Goal: Task Accomplishment & Management: Manage account settings

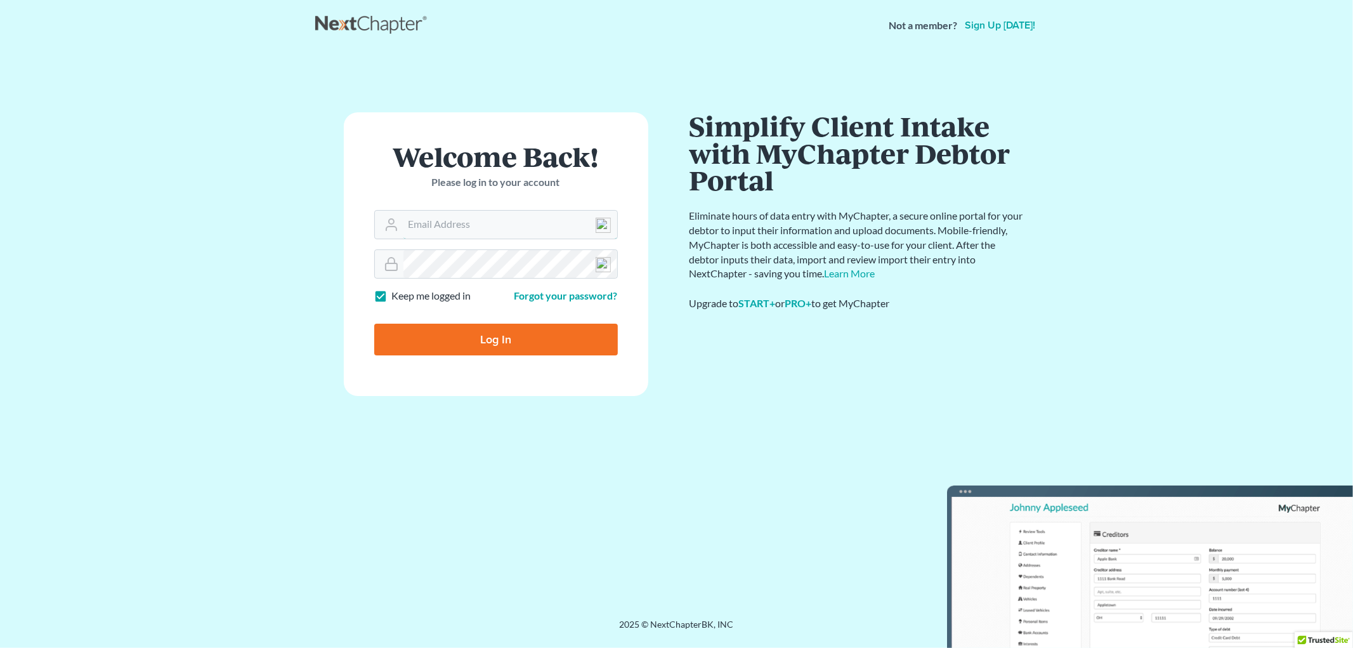
type input "[EMAIL_ADDRESS][DOMAIN_NAME]"
click at [490, 341] on input "Log In" at bounding box center [496, 340] width 244 height 32
type input "Thinking..."
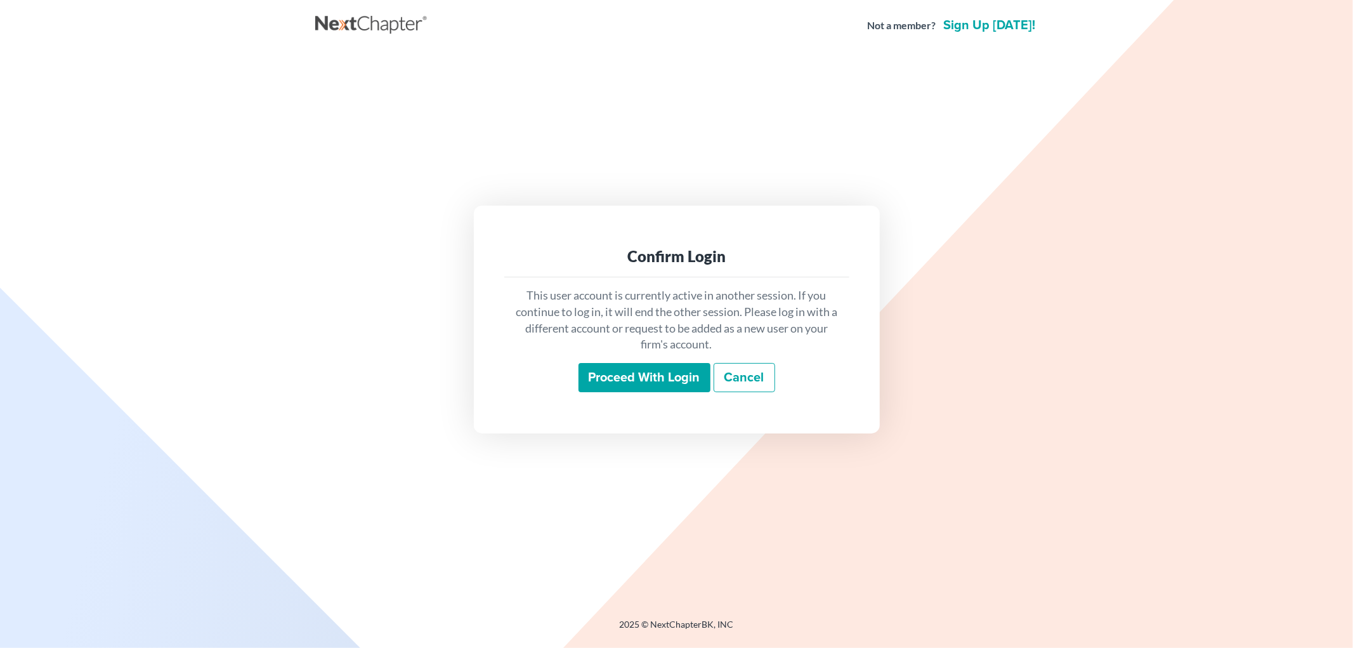
click at [641, 382] on input "Proceed with login" at bounding box center [645, 377] width 132 height 29
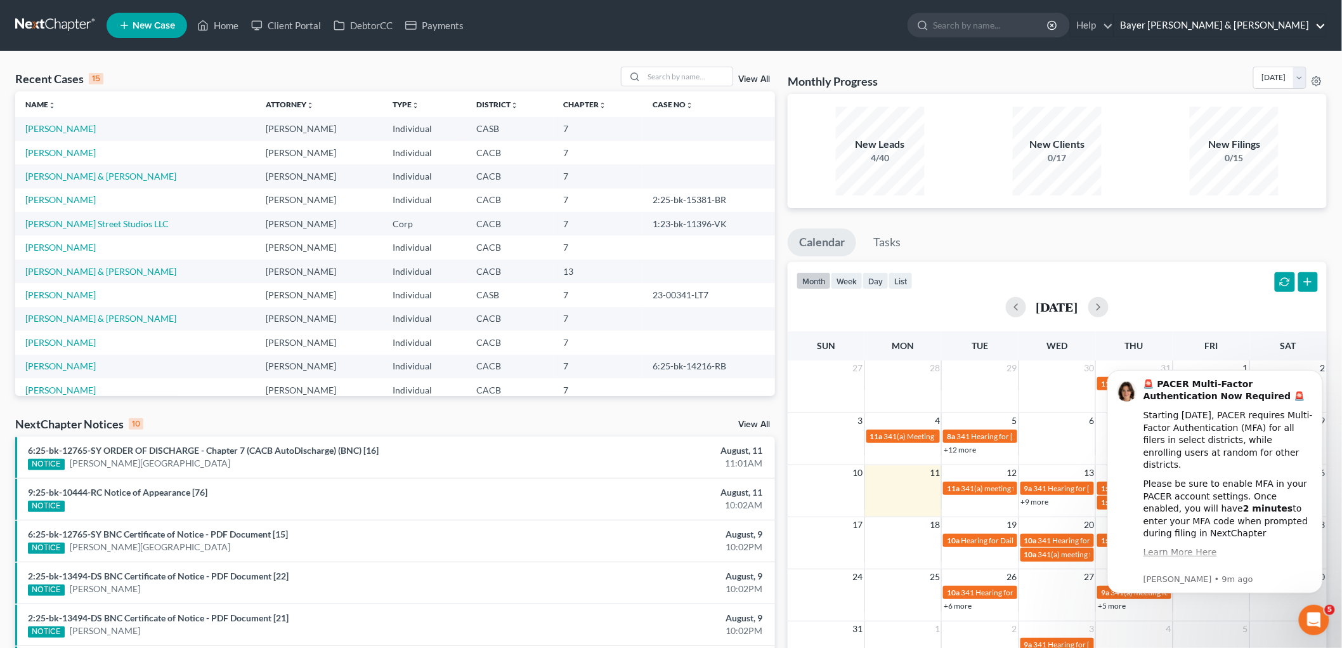
click at [1264, 28] on link "Bayer [PERSON_NAME] & [PERSON_NAME]" at bounding box center [1221, 25] width 212 height 23
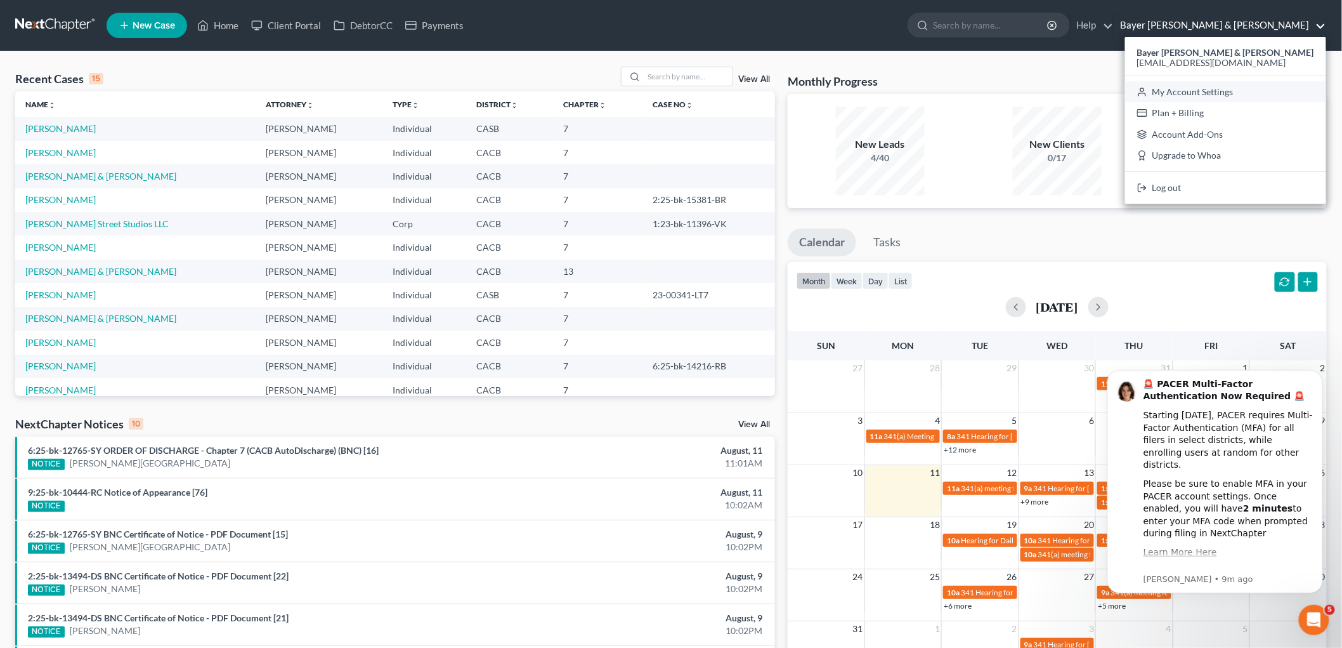
click at [1258, 89] on link "My Account Settings" at bounding box center [1225, 92] width 201 height 22
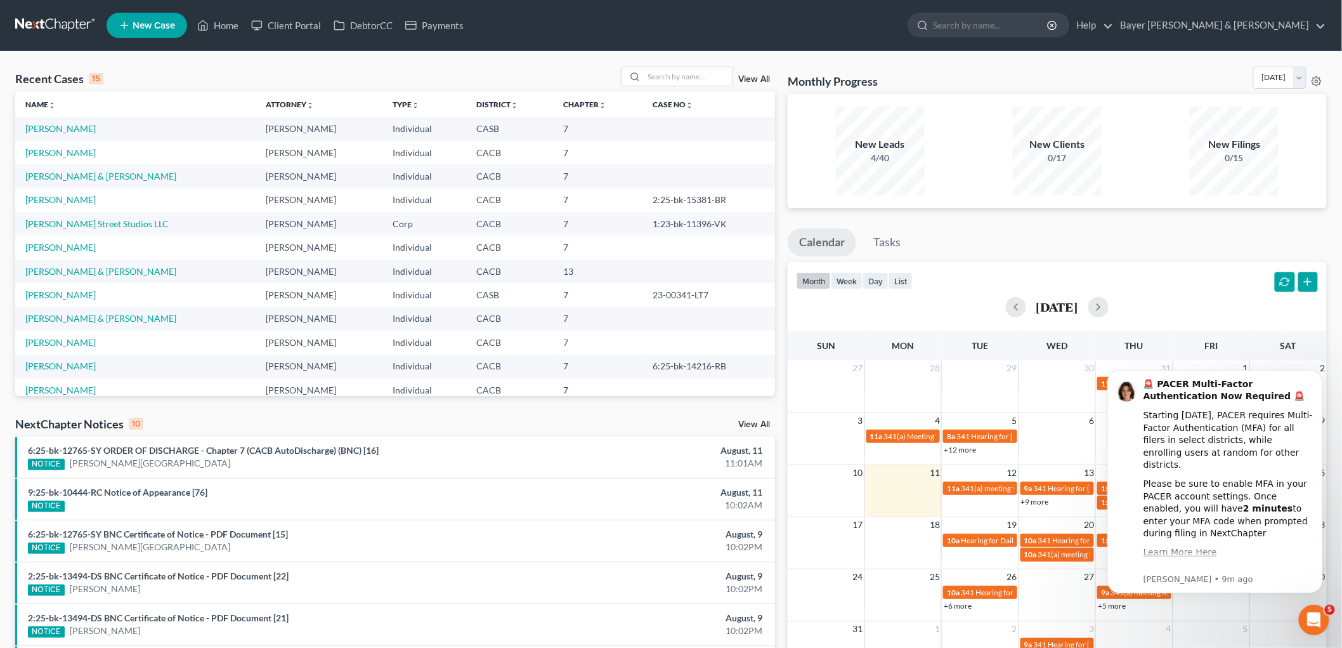
select select "29"
select select "4"
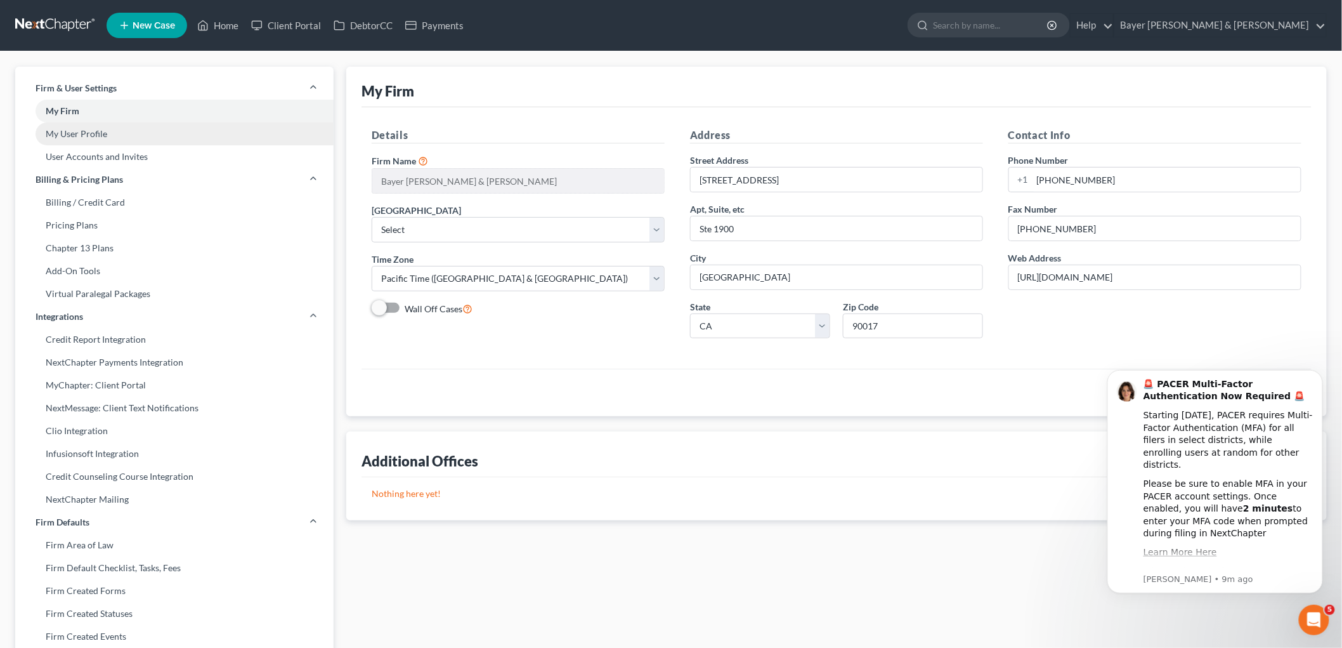
click at [86, 134] on link "My User Profile" at bounding box center [174, 133] width 318 height 23
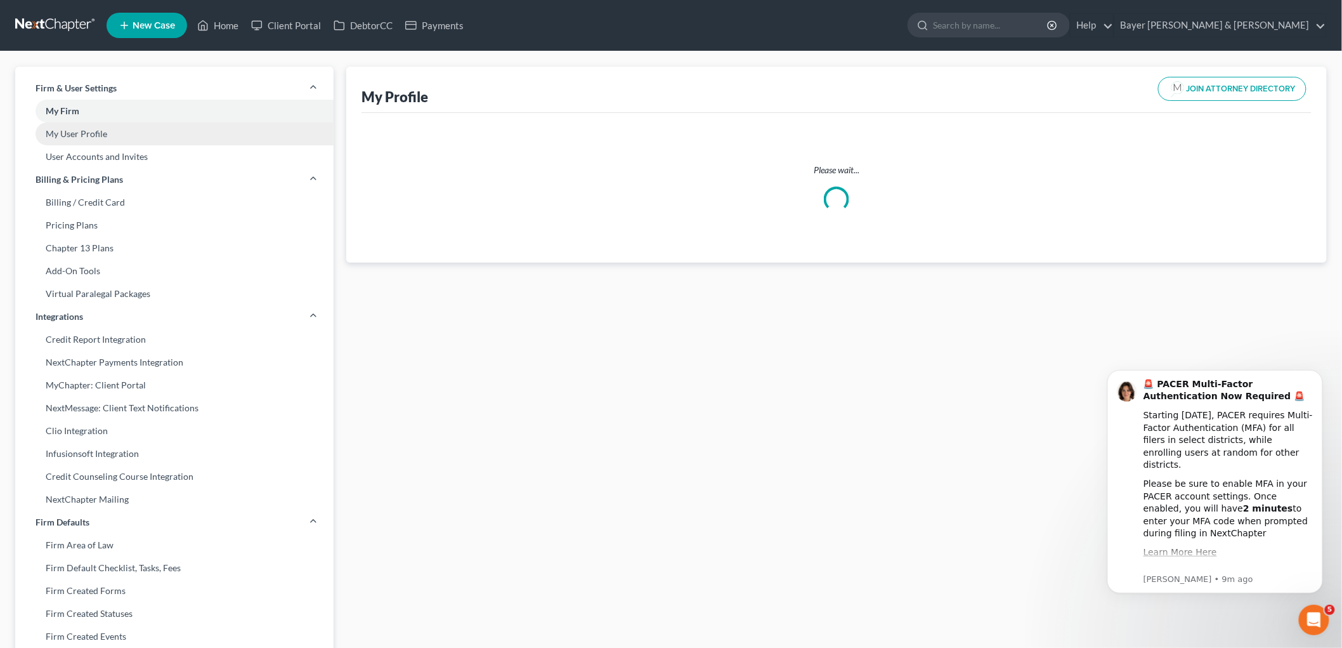
select select "4"
select select "7"
select select "attorney"
select select "1"
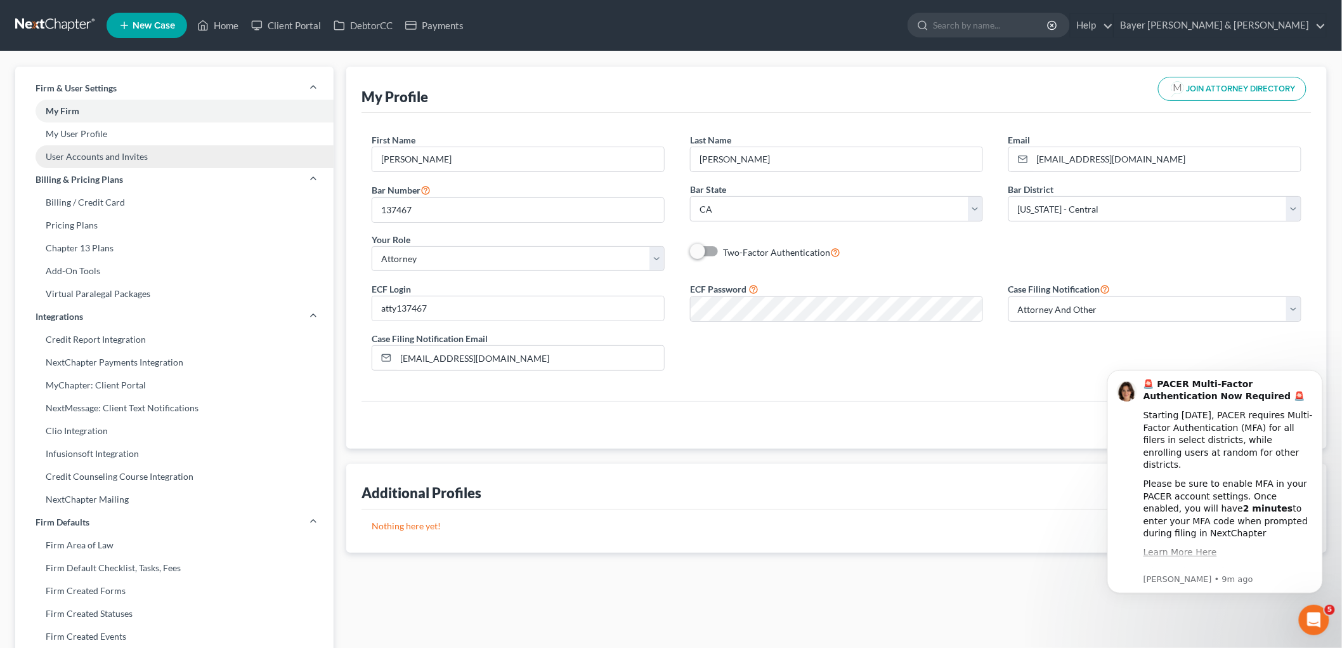
click at [125, 159] on link "User Accounts and Invites" at bounding box center [174, 156] width 318 height 23
select select "0"
select select "1"
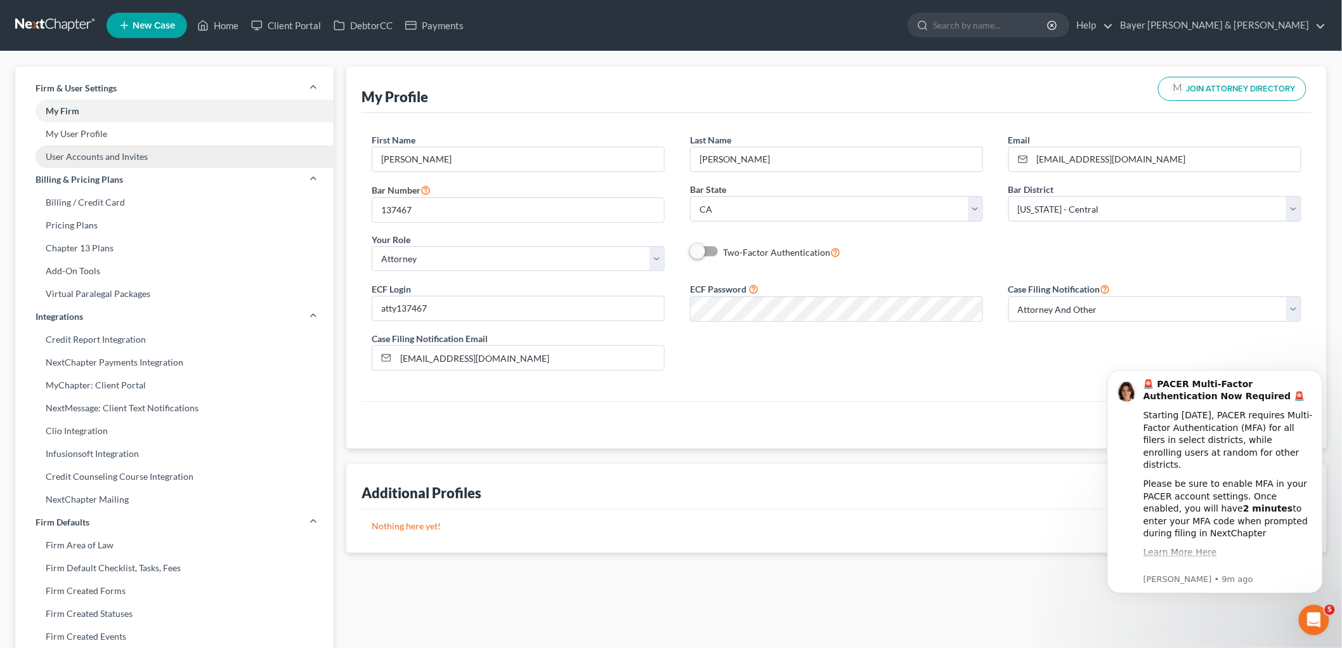
select select "0"
